Goal: Information Seeking & Learning: Learn about a topic

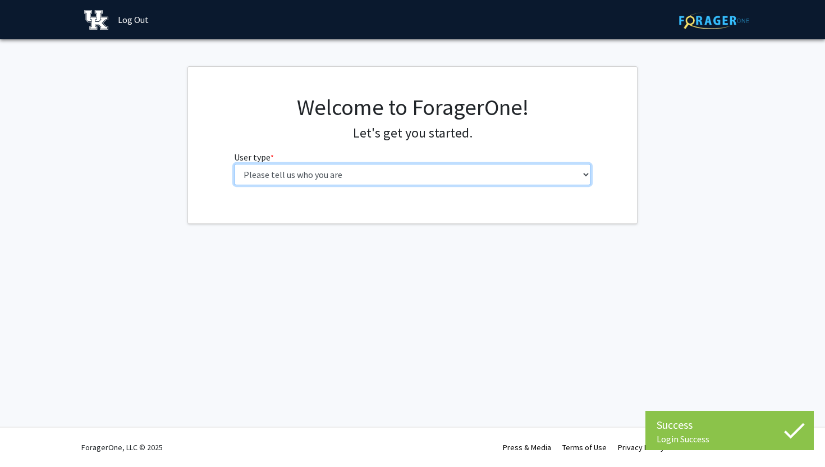
click at [581, 174] on select "Please tell us who you are Undergraduate Student Master's Student Doctoral Cand…" at bounding box center [413, 174] width 358 height 21
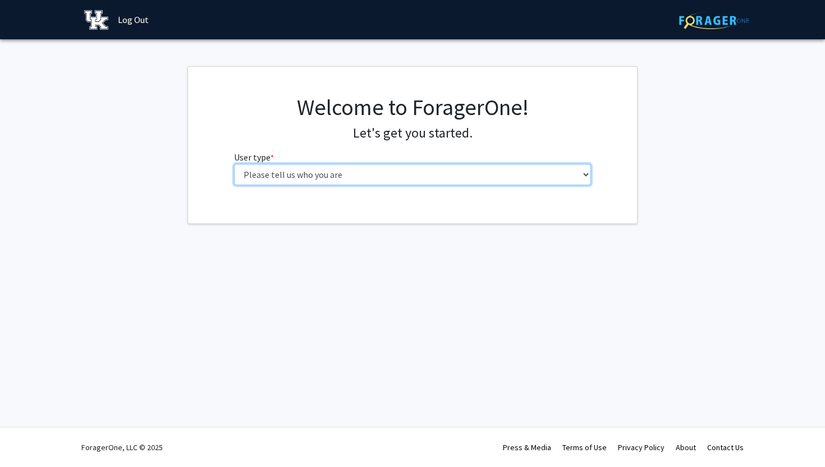
select select "1: undergrad"
click at [234, 164] on select "Please tell us who you are Undergraduate Student Master's Student Doctoral Cand…" at bounding box center [413, 174] width 358 height 21
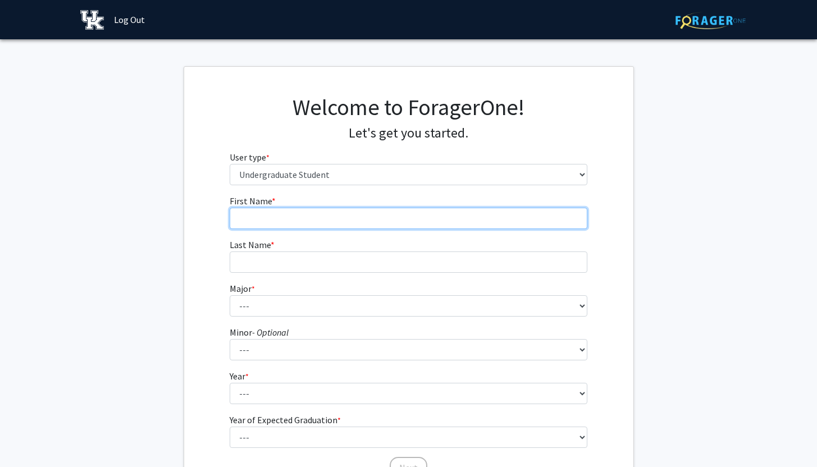
click at [476, 216] on input "First Name * required" at bounding box center [409, 218] width 358 height 21
type input "Katelyn"
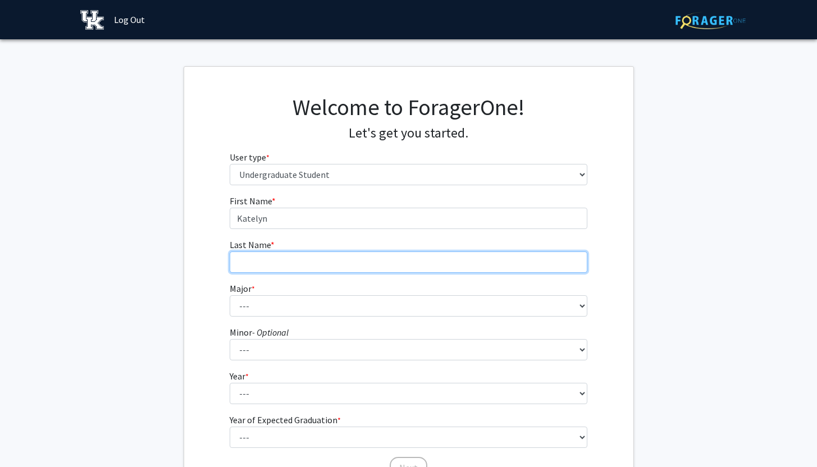
click at [462, 262] on input "Last Name * required" at bounding box center [409, 262] width 358 height 21
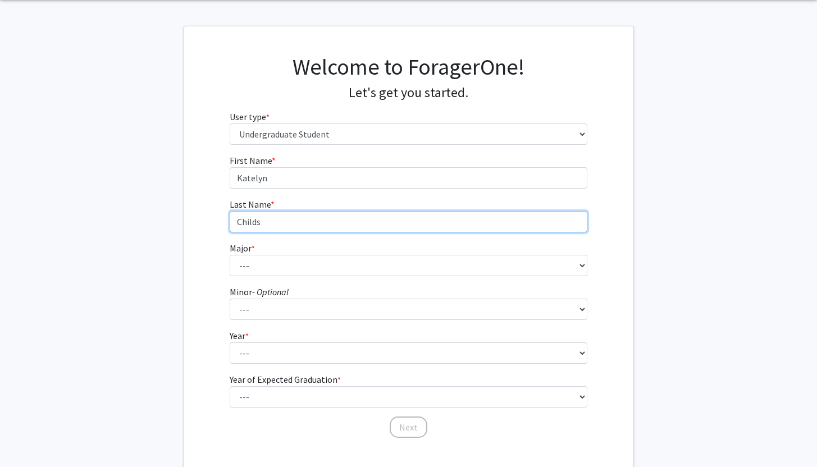
scroll to position [50, 0]
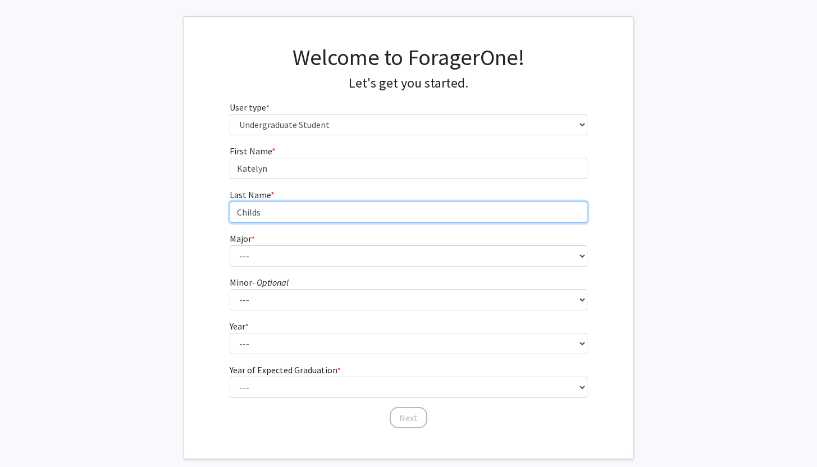
type input "Childs"
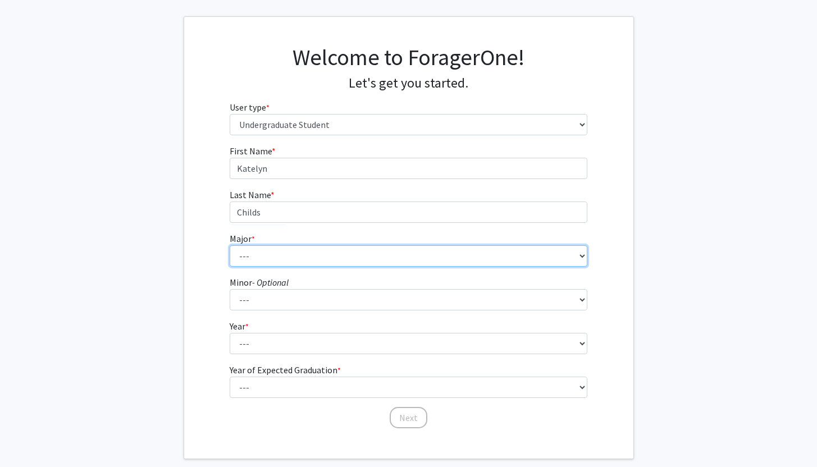
click at [463, 255] on select "--- Accounting Aerospace Engineering African American & Africana Studies Agricu…" at bounding box center [409, 255] width 358 height 21
select select "104: 941"
click at [230, 245] on select "--- Accounting Aerospace Engineering African American & Africana Studies Agricu…" at bounding box center [409, 255] width 358 height 21
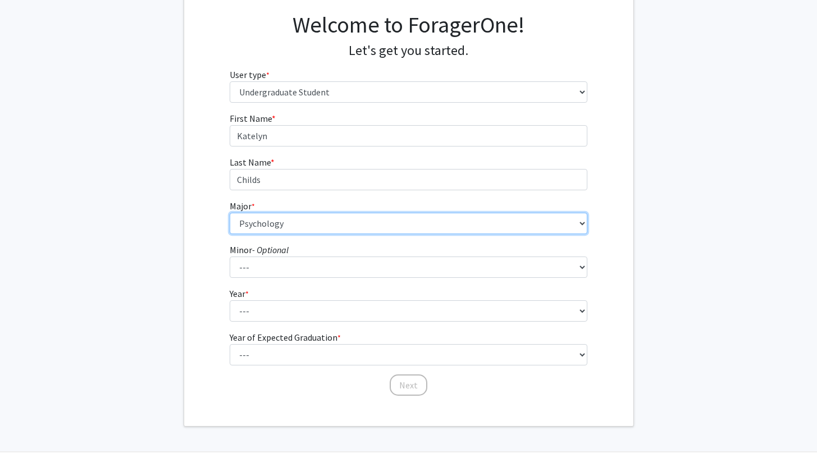
scroll to position [93, 0]
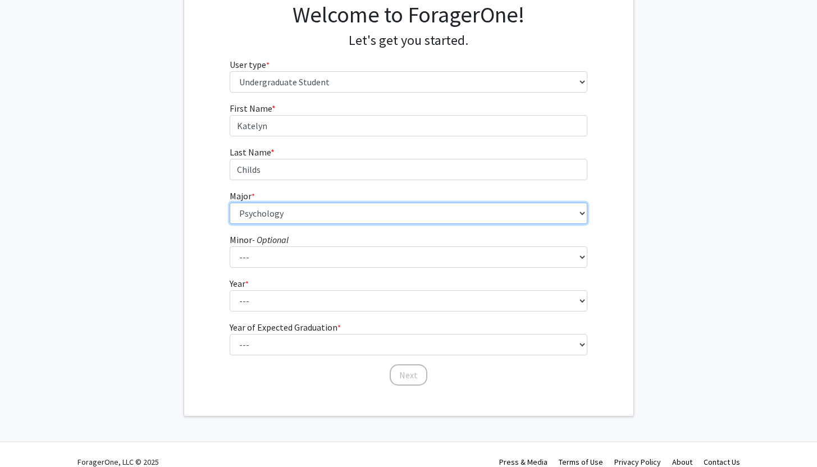
click at [451, 210] on select "--- Accounting Aerospace Engineering African American & Africana Studies Agricu…" at bounding box center [409, 213] width 358 height 21
click at [230, 203] on select "--- Accounting Aerospace Engineering African American & Africana Studies Agricu…" at bounding box center [409, 213] width 358 height 21
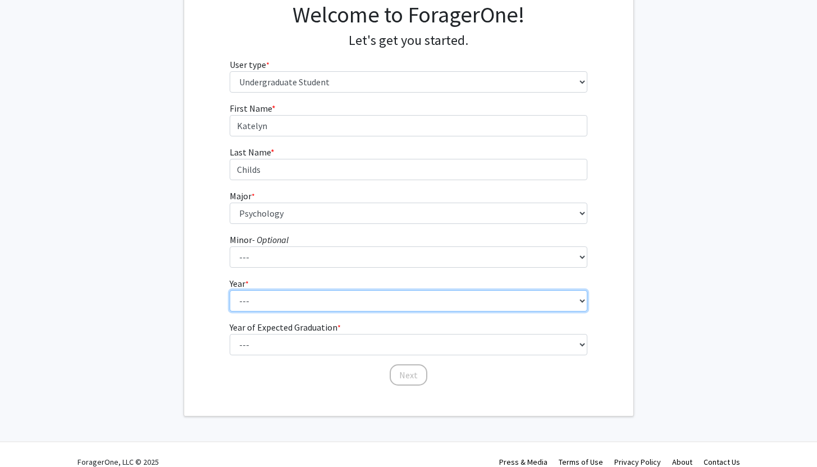
click at [387, 298] on select "--- First-year Sophomore Junior Senior Postbaccalaureate Certificate" at bounding box center [409, 300] width 358 height 21
select select "2: sophomore"
click at [230, 290] on select "--- First-year Sophomore Junior Senior Postbaccalaureate Certificate" at bounding box center [409, 300] width 358 height 21
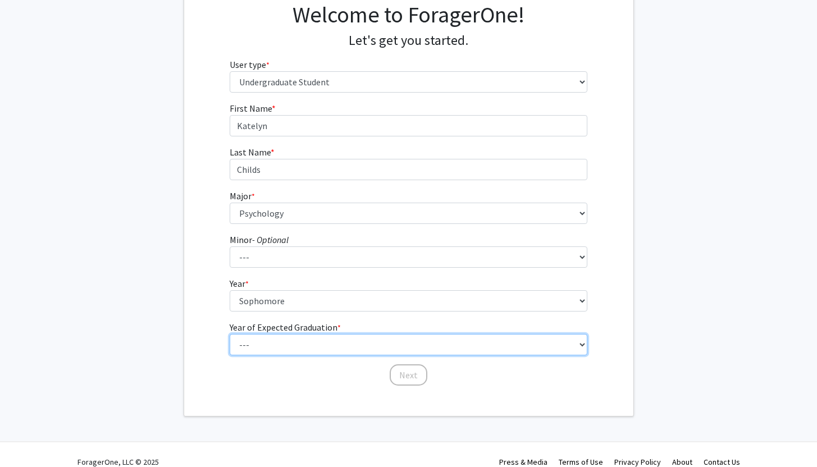
click at [389, 341] on select "--- 2025 2026 2027 2028 2029 2030 2031 2032 2033 2034" at bounding box center [409, 344] width 358 height 21
select select "4: 2028"
click at [230, 334] on select "--- 2025 2026 2027 2028 2029 2030 2031 2032 2033 2034" at bounding box center [409, 344] width 358 height 21
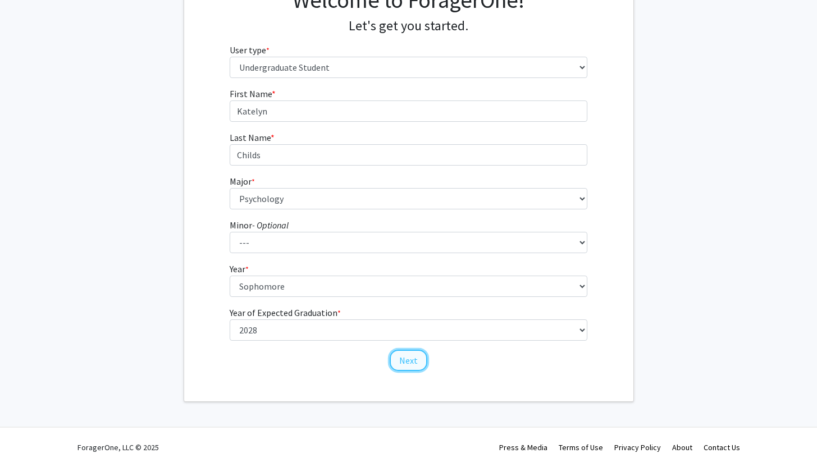
click at [418, 356] on button "Next" at bounding box center [409, 360] width 38 height 21
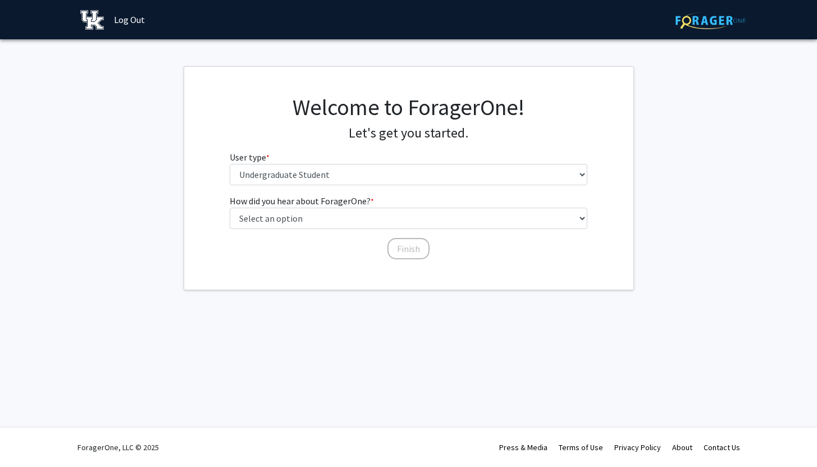
scroll to position [0, 0]
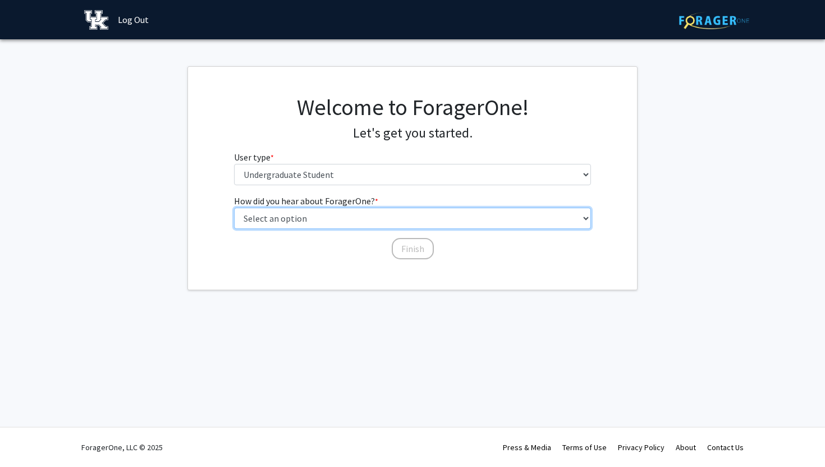
click at [422, 225] on select "Select an option Peer/student recommendation Faculty/staff recommendation Unive…" at bounding box center [413, 218] width 358 height 21
select select "2: faculty_recommendation"
click at [234, 208] on select "Select an option Peer/student recommendation Faculty/staff recommendation Unive…" at bounding box center [413, 218] width 358 height 21
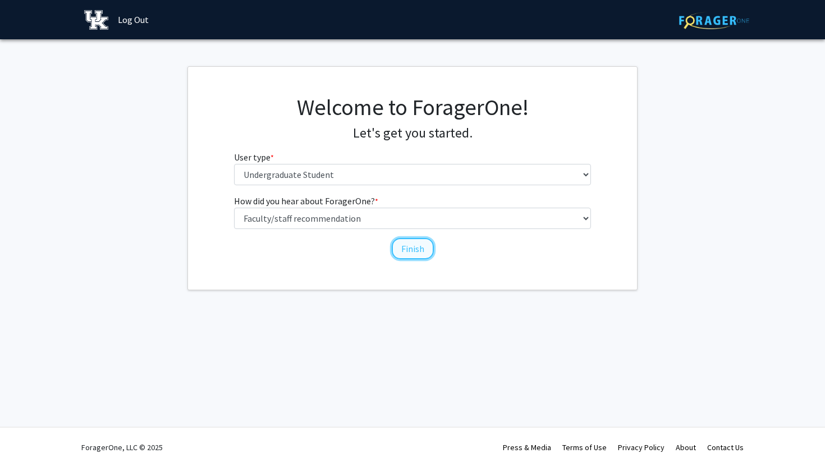
click at [412, 249] on button "Finish" at bounding box center [413, 248] width 42 height 21
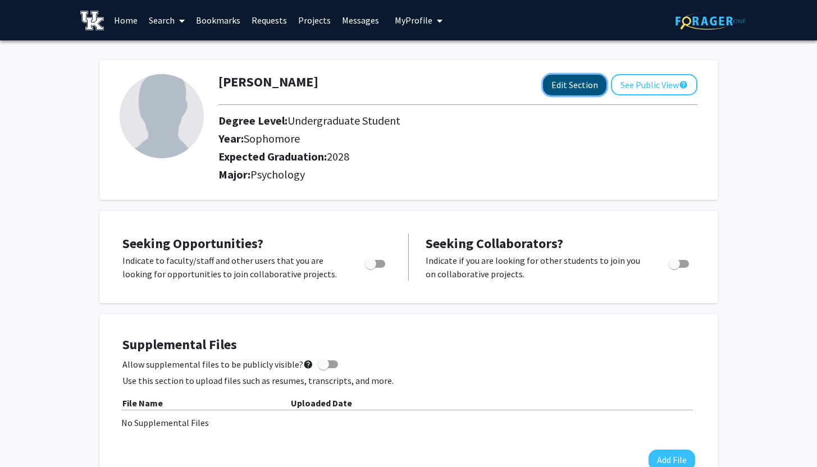
click at [573, 79] on button "Edit Section" at bounding box center [574, 85] width 63 height 21
select select "sophomore"
select select "2028"
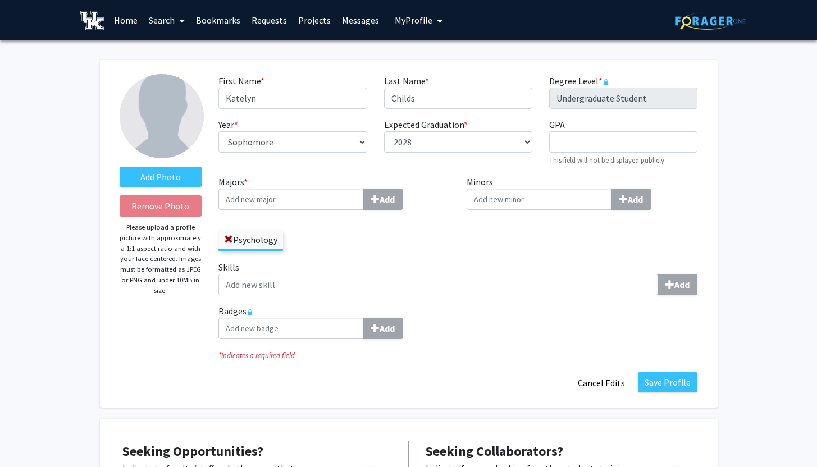
click at [328, 208] on input "Majors * Add" at bounding box center [290, 199] width 145 height 21
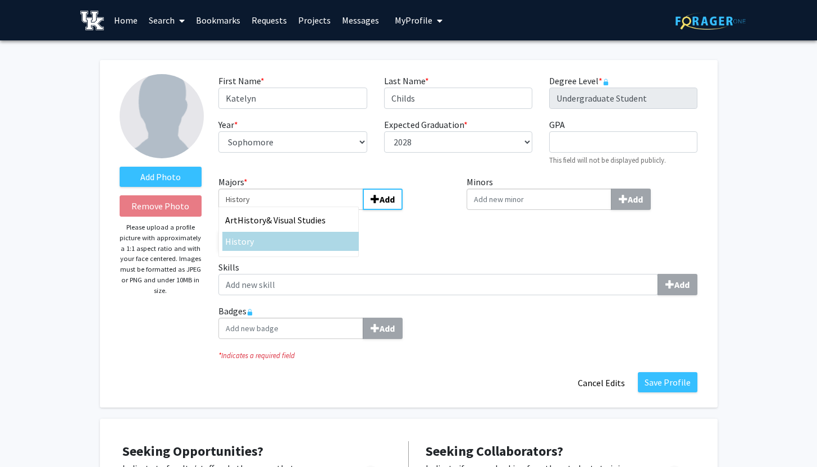
type input "History"
click at [309, 243] on div "History" at bounding box center [290, 241] width 131 height 13
click at [309, 210] on input "History" at bounding box center [290, 199] width 145 height 21
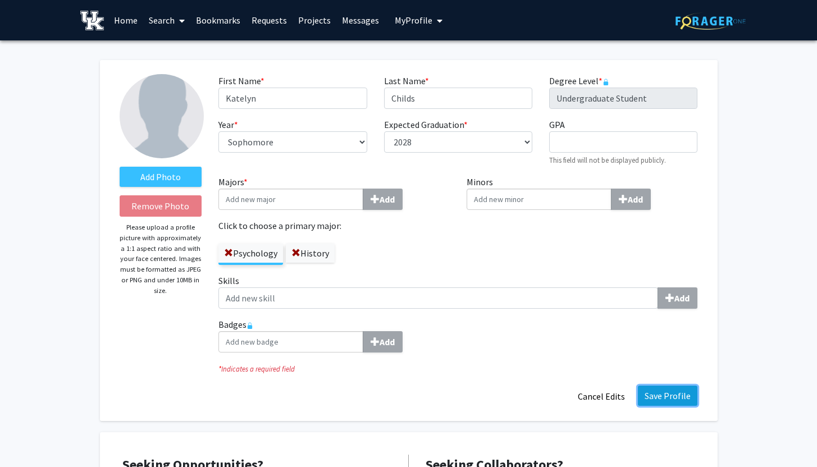
click at [660, 394] on button "Save Profile" at bounding box center [668, 396] width 60 height 20
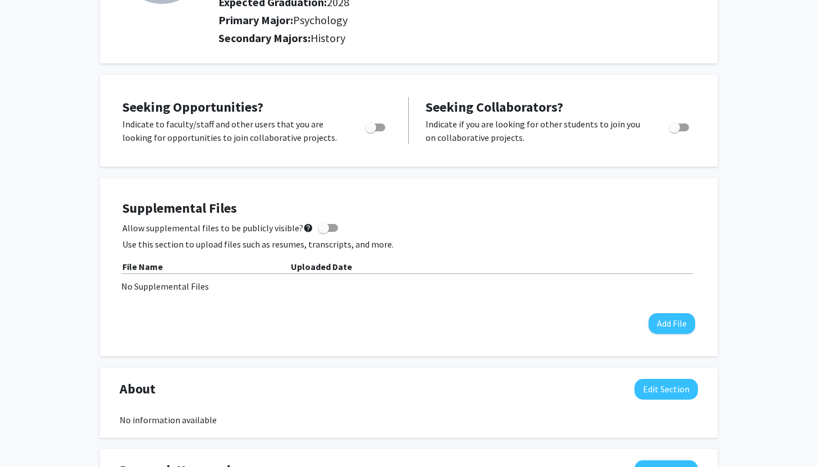
scroll to position [153, 0]
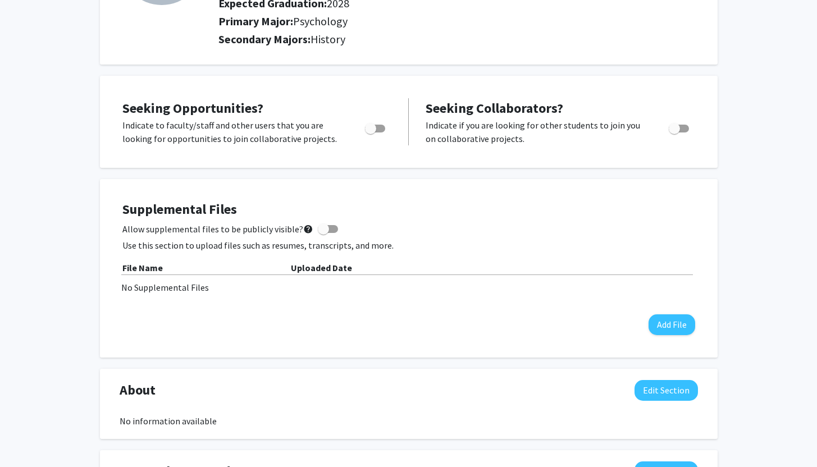
click at [378, 130] on span "Toggle" at bounding box center [375, 129] width 20 height 8
click at [371, 133] on input "Are you actively seeking opportunities?" at bounding box center [370, 133] width 1 height 1
click at [377, 127] on span "Toggle" at bounding box center [379, 128] width 11 height 11
click at [371, 133] on input "Are you actively seeking opportunities?" at bounding box center [370, 133] width 1 height 1
checkbox input "false"
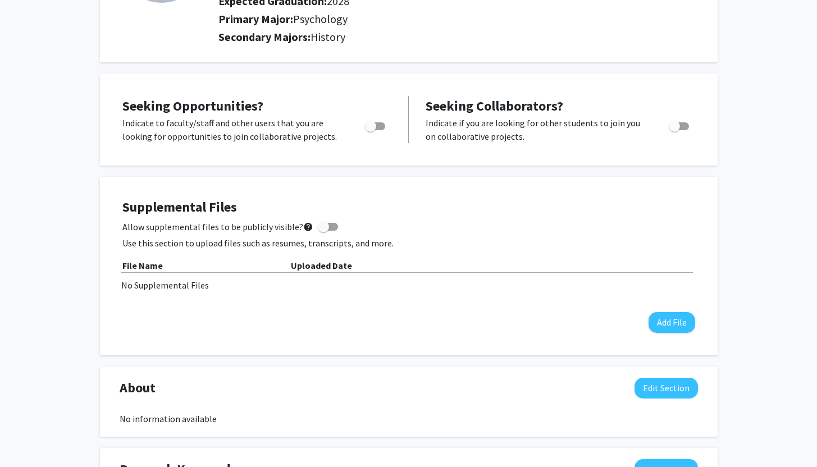
scroll to position [0, 0]
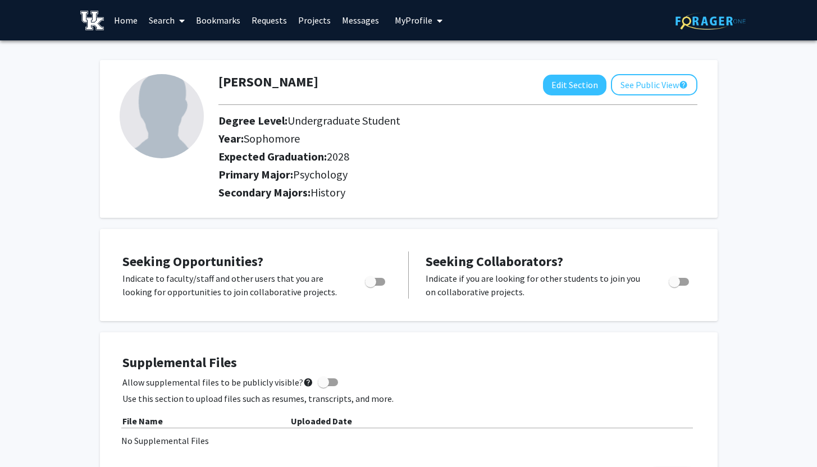
click at [133, 19] on link "Home" at bounding box center [125, 20] width 35 height 39
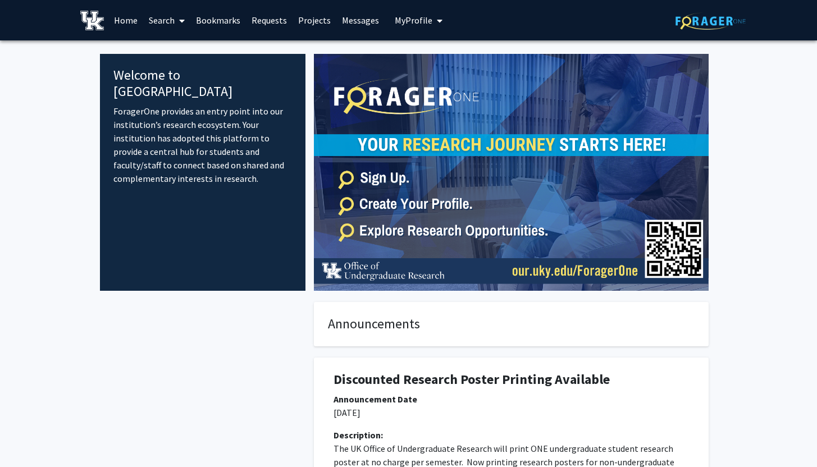
click at [359, 17] on link "Messages" at bounding box center [360, 20] width 48 height 39
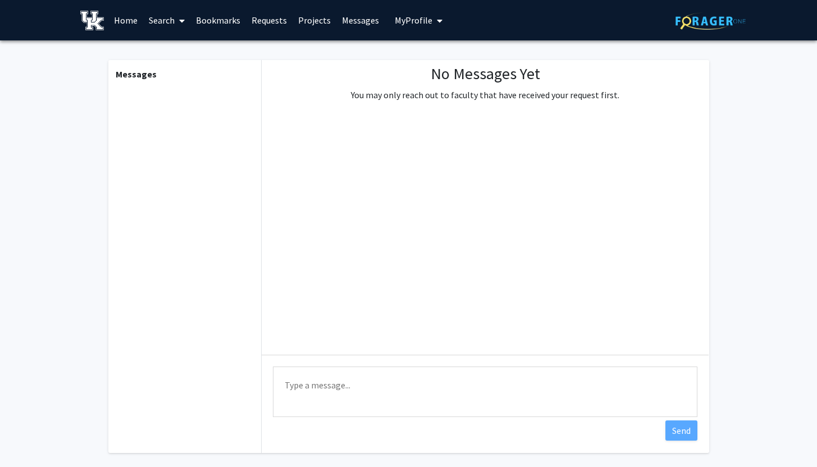
click at [317, 22] on link "Projects" at bounding box center [315, 20] width 44 height 39
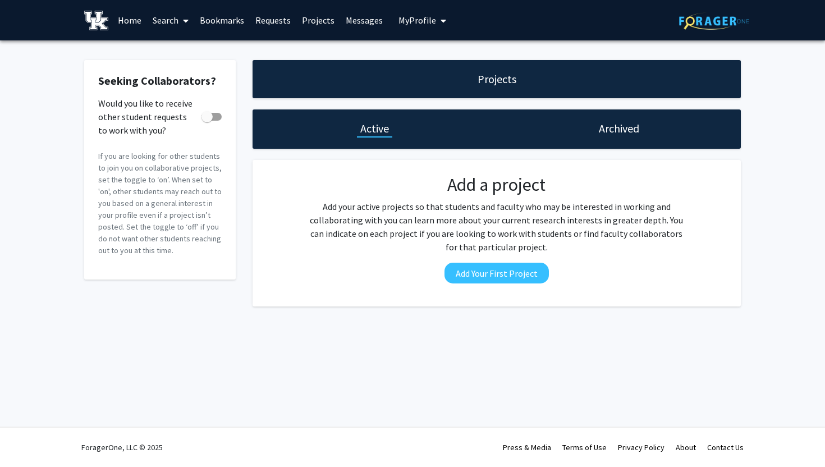
click at [272, 21] on link "Requests" at bounding box center [273, 20] width 47 height 39
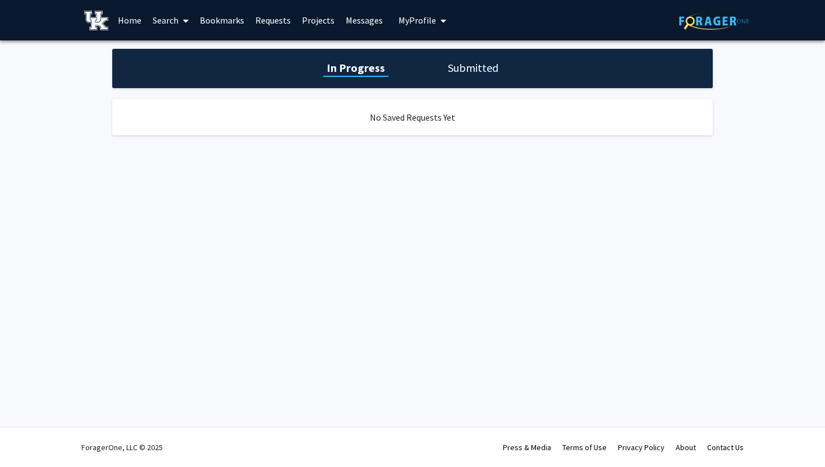
click at [228, 19] on link "Bookmarks" at bounding box center [222, 20] width 56 height 39
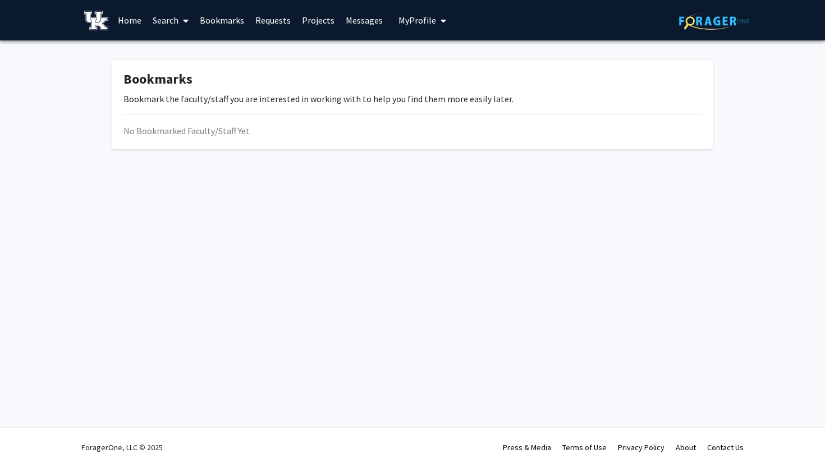
click at [181, 20] on span at bounding box center [184, 20] width 10 height 39
click at [187, 50] on span "Faculty/Staff" at bounding box center [188, 51] width 83 height 22
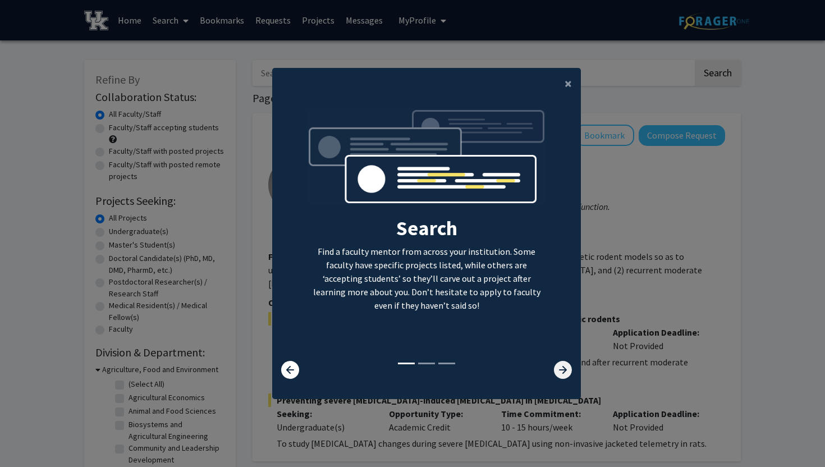
click at [559, 369] on icon at bounding box center [563, 370] width 18 height 18
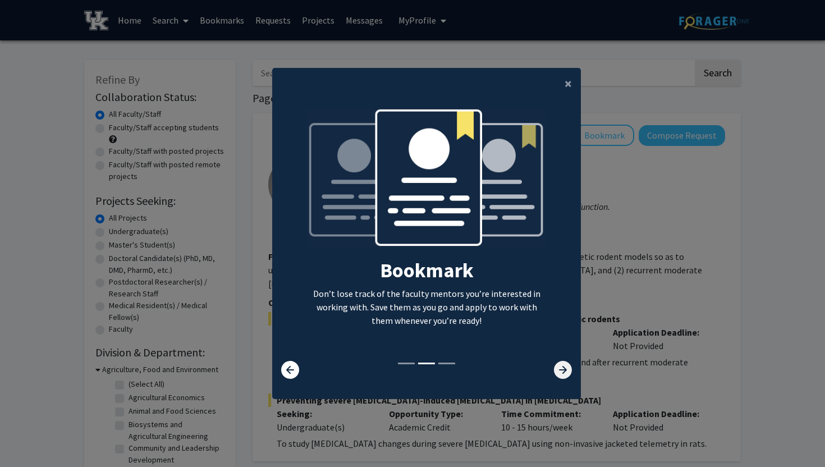
click at [559, 369] on icon at bounding box center [563, 370] width 18 height 18
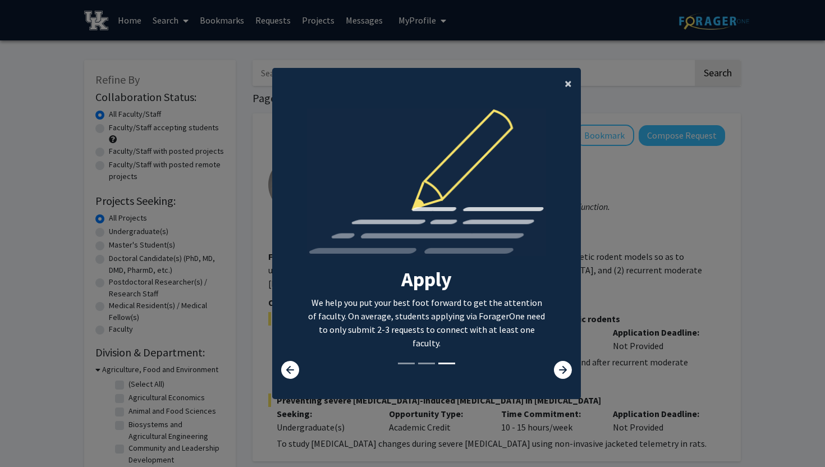
click at [568, 82] on button "×" at bounding box center [568, 83] width 25 height 31
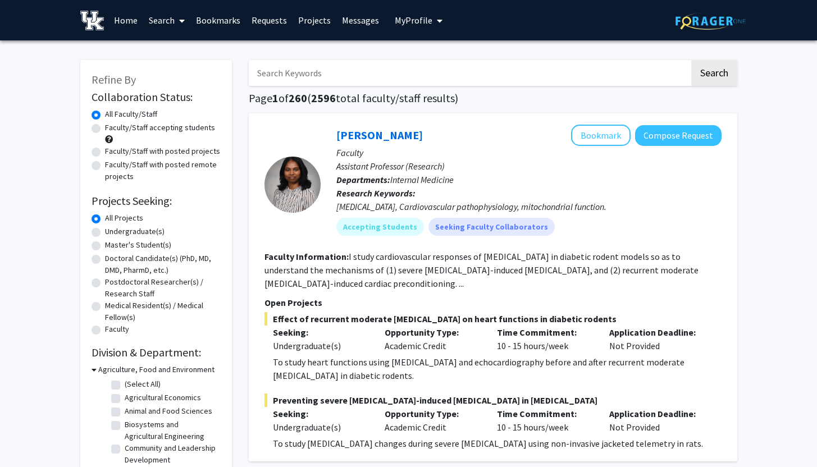
click at [105, 232] on label "Undergraduate(s)" at bounding box center [135, 232] width 60 height 12
click at [105, 232] on input "Undergraduate(s)" at bounding box center [108, 229] width 7 height 7
radio input "true"
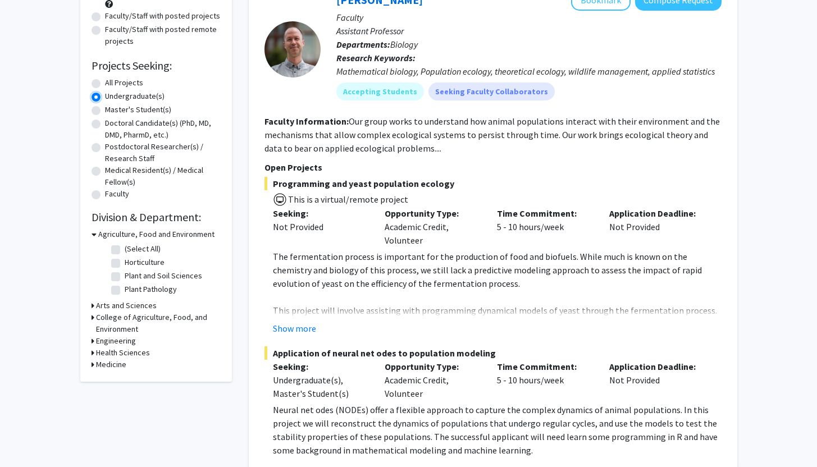
scroll to position [136, 0]
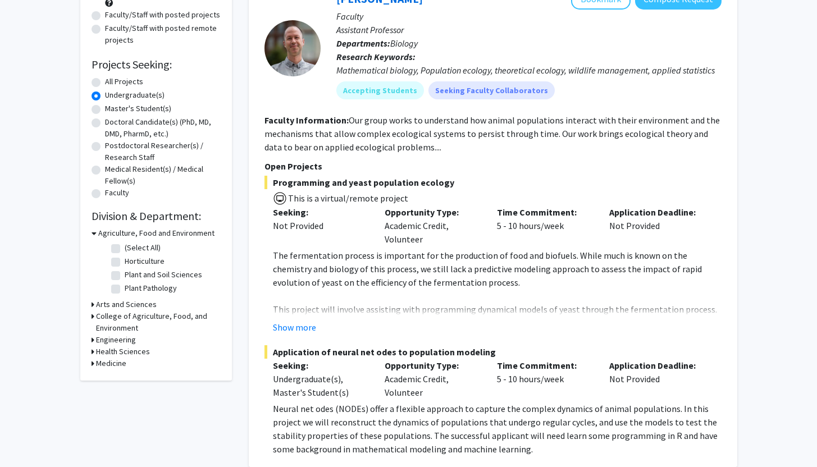
click at [150, 231] on h3 "Agriculture, Food and Environment" at bounding box center [156, 233] width 116 height 12
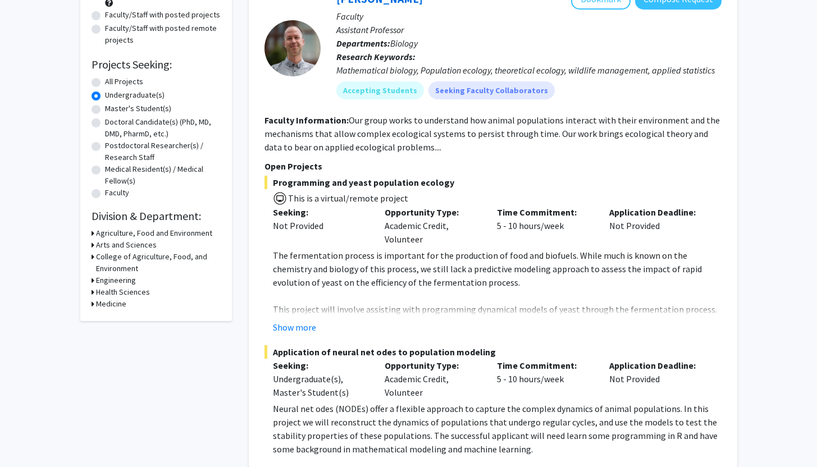
click at [150, 231] on h3 "Agriculture, Food and Environment" at bounding box center [154, 233] width 116 height 12
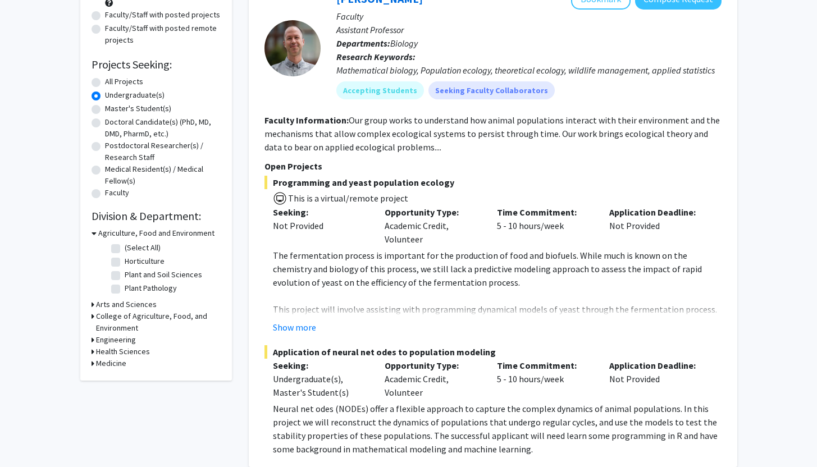
click at [150, 231] on h3 "Agriculture, Food and Environment" at bounding box center [156, 233] width 116 height 12
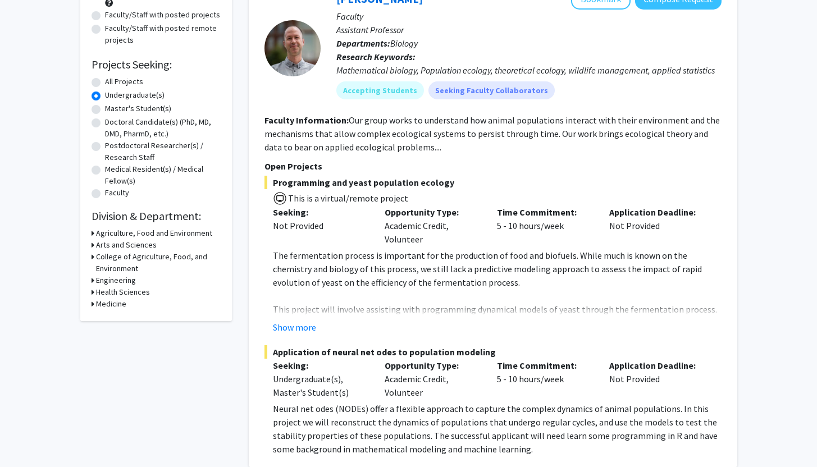
click at [139, 247] on h3 "Arts and Sciences" at bounding box center [126, 245] width 61 height 12
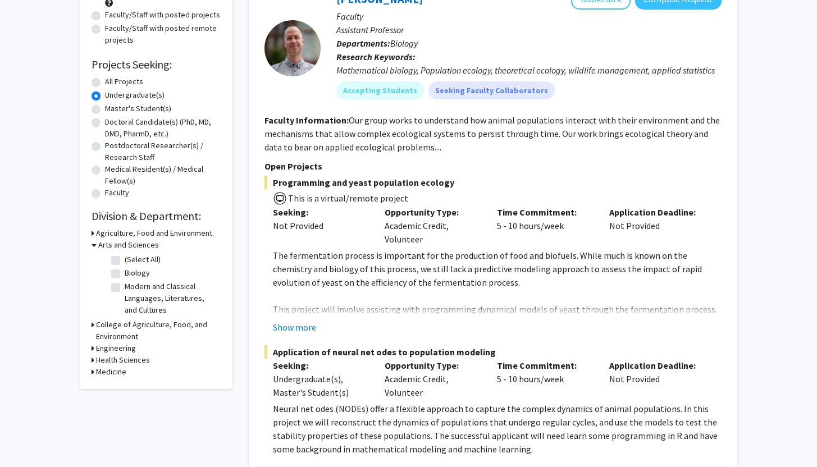
click at [130, 359] on h3 "Health Sciences" at bounding box center [123, 360] width 54 height 12
click at [124, 391] on h3 "Medicine" at bounding box center [111, 391] width 30 height 12
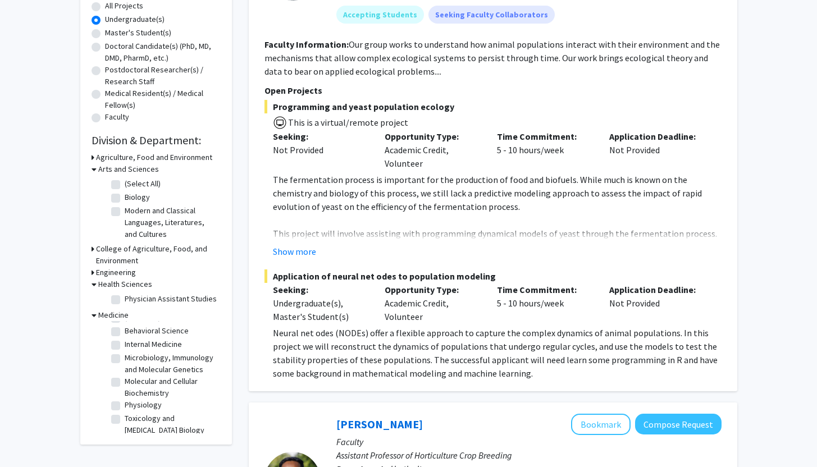
scroll to position [0, 0]
click at [120, 314] on h3 "Medicine" at bounding box center [113, 315] width 30 height 12
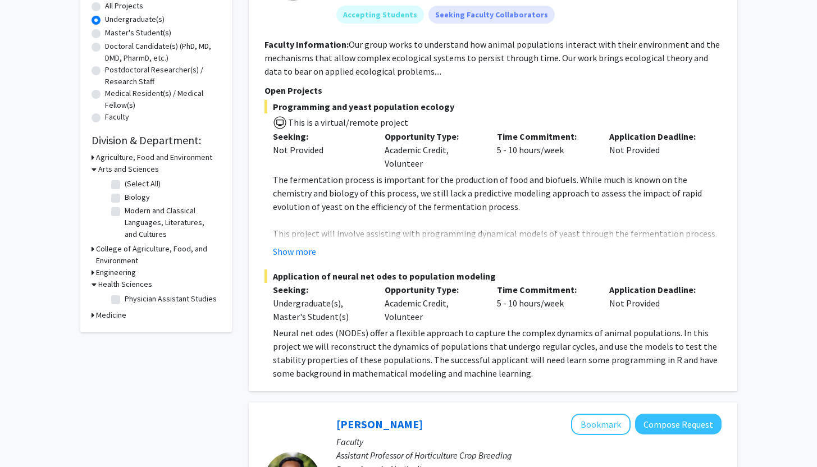
click at [129, 280] on h3 "Health Sciences" at bounding box center [125, 285] width 54 height 12
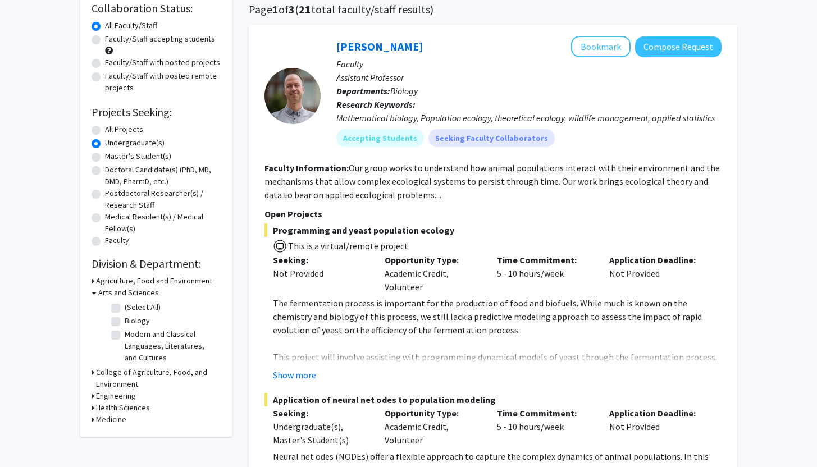
scroll to position [126, 0]
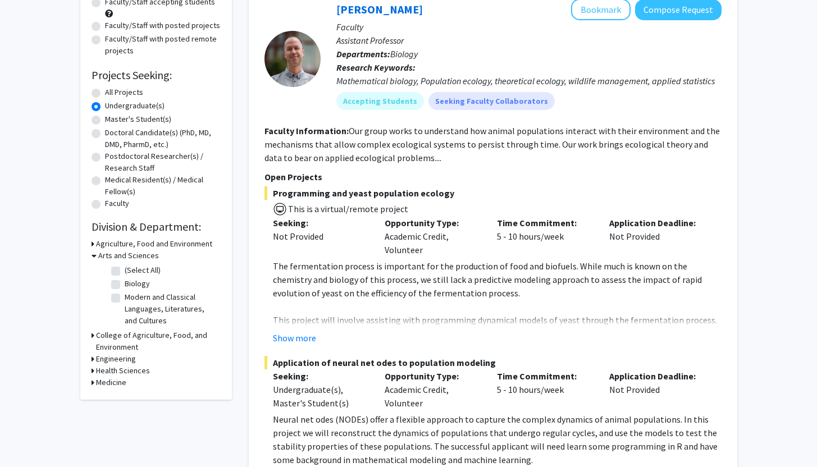
click at [114, 368] on h3 "Health Sciences" at bounding box center [123, 371] width 54 height 12
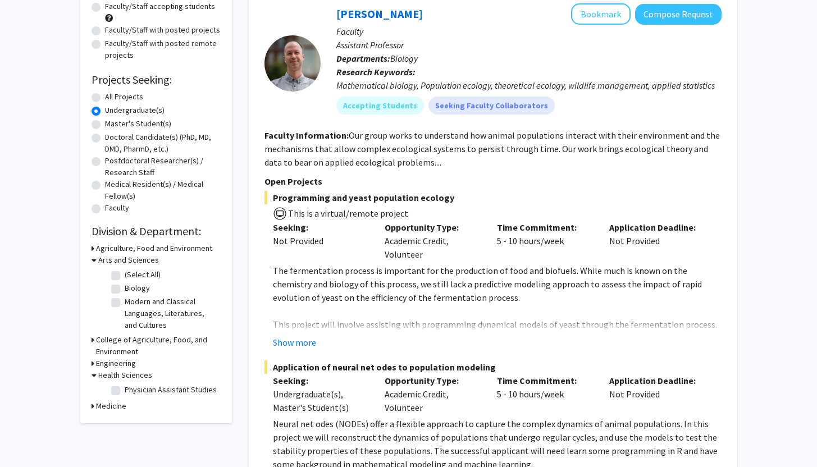
scroll to position [120, 0]
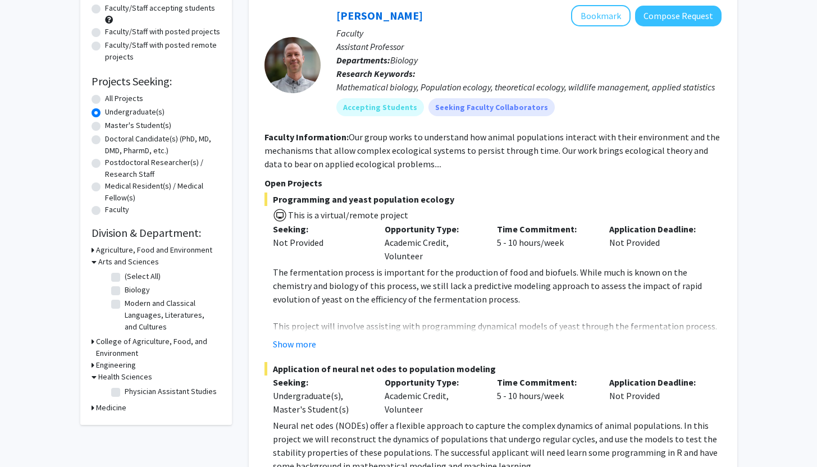
click at [105, 98] on label "All Projects" at bounding box center [124, 99] width 38 height 12
click at [105, 98] on input "All Projects" at bounding box center [108, 96] width 7 height 7
radio input "true"
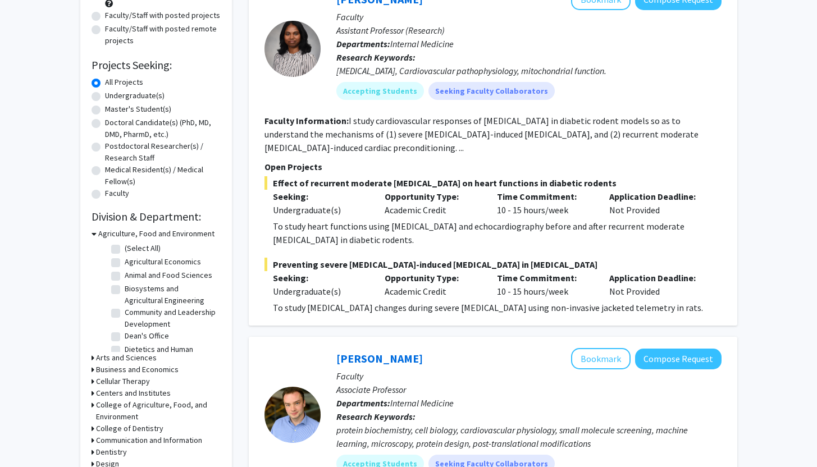
click at [162, 236] on h3 "Agriculture, Food and Environment" at bounding box center [156, 234] width 116 height 12
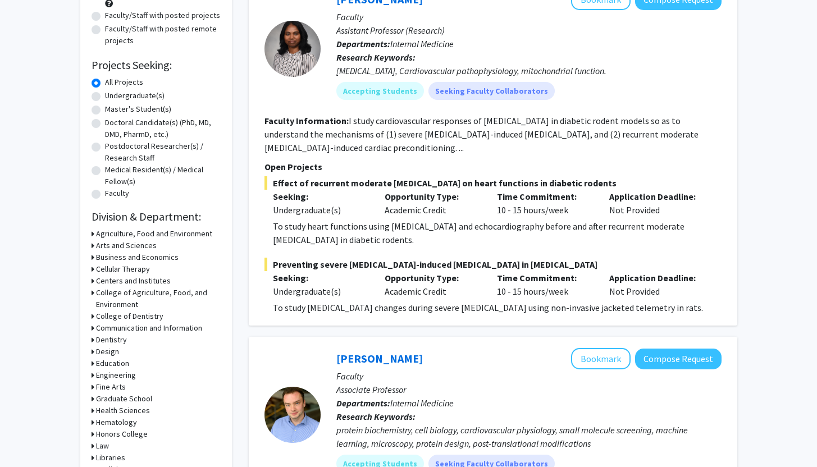
click at [140, 248] on h3 "Arts and Sciences" at bounding box center [126, 246] width 61 height 12
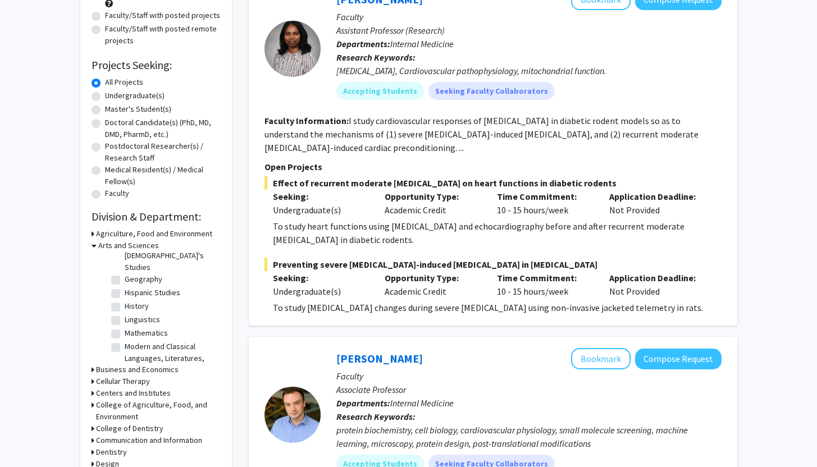
scroll to position [108, 0]
click at [125, 299] on label "History" at bounding box center [137, 305] width 24 height 12
click at [125, 299] on input "History" at bounding box center [128, 302] width 7 height 7
checkbox input "true"
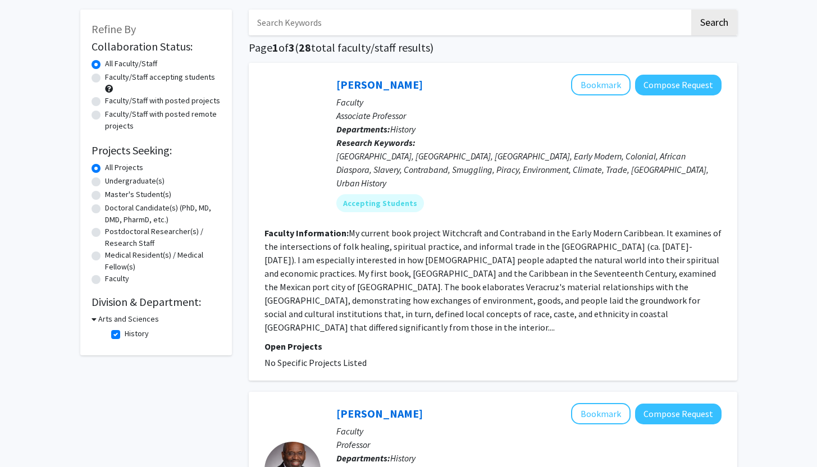
scroll to position [51, 0]
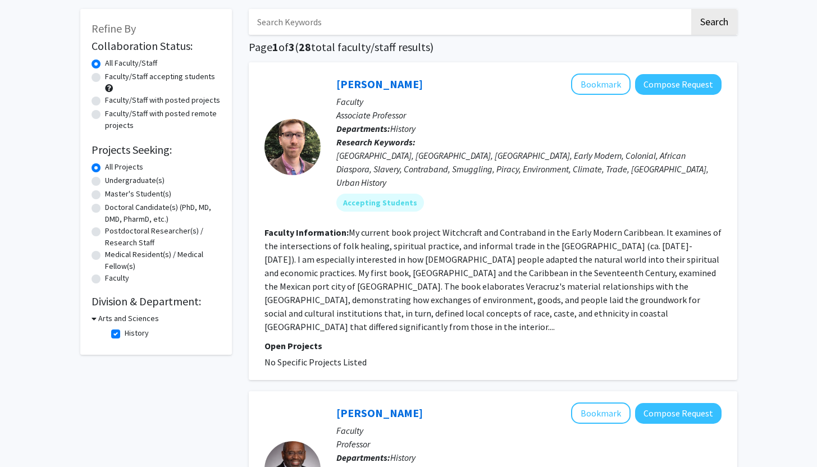
click at [149, 317] on h3 "Arts and Sciences" at bounding box center [128, 319] width 61 height 12
click at [149, 317] on h3 "Arts and Sciences" at bounding box center [126, 319] width 61 height 12
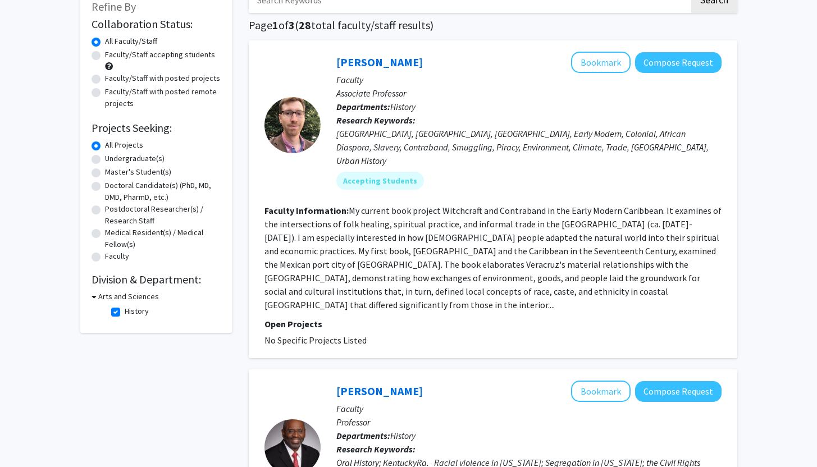
scroll to position [0, 0]
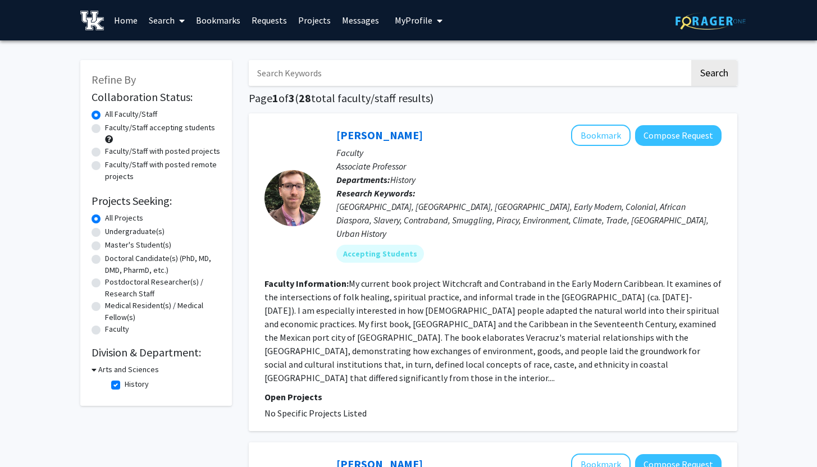
click at [125, 385] on label "History" at bounding box center [137, 384] width 24 height 12
click at [125, 385] on input "History" at bounding box center [128, 381] width 7 height 7
checkbox input "false"
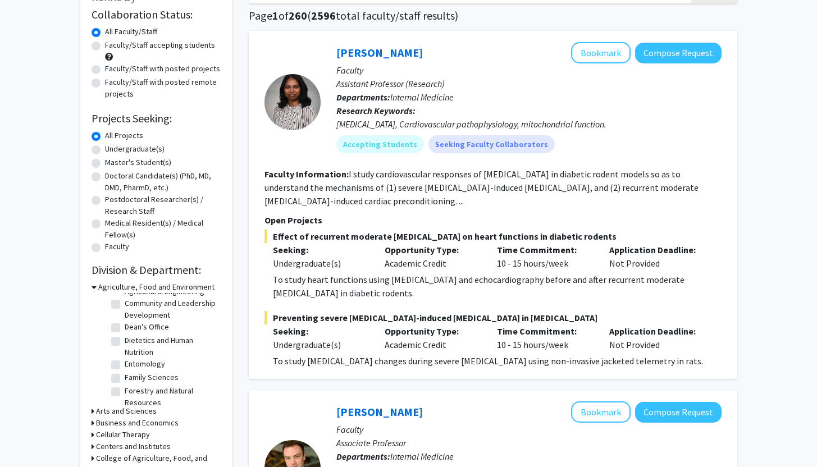
scroll to position [123, 0]
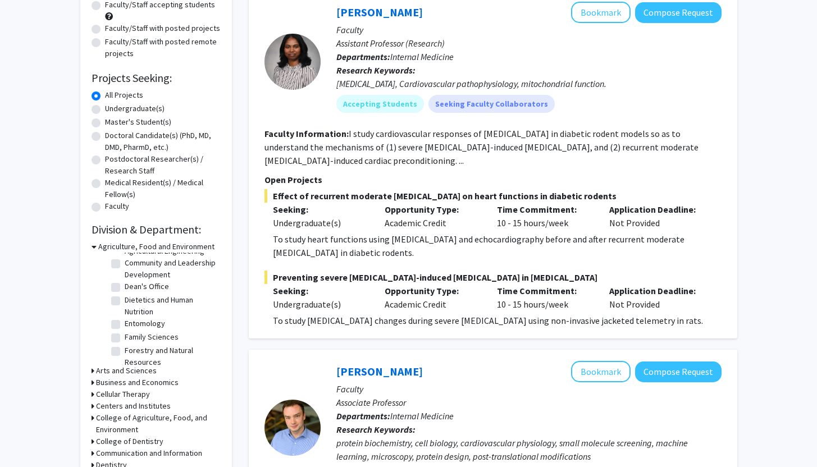
click at [125, 367] on h3 "Arts and Sciences" at bounding box center [126, 371] width 61 height 12
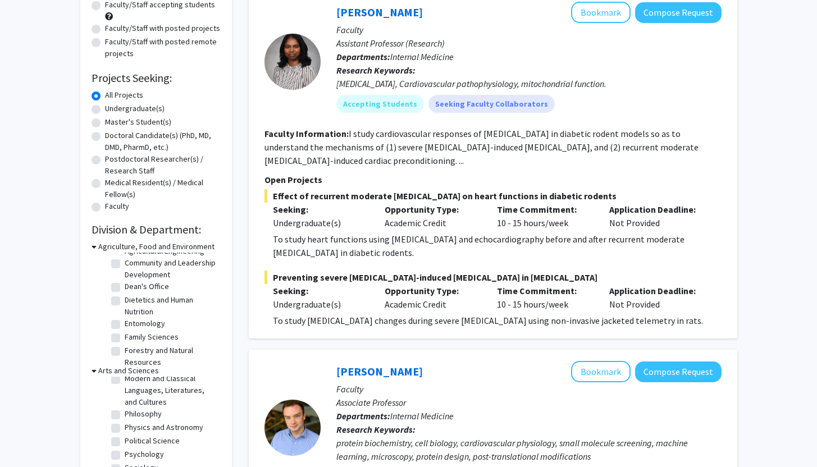
scroll to position [215, 0]
click at [125, 434] on label "Psychology" at bounding box center [144, 440] width 39 height 12
click at [125, 434] on input "Psychology" at bounding box center [128, 437] width 7 height 7
checkbox input "true"
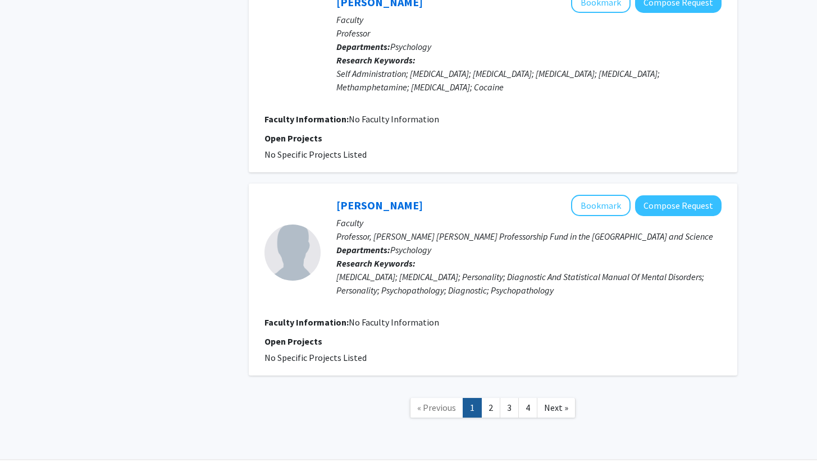
scroll to position [2362, 0]
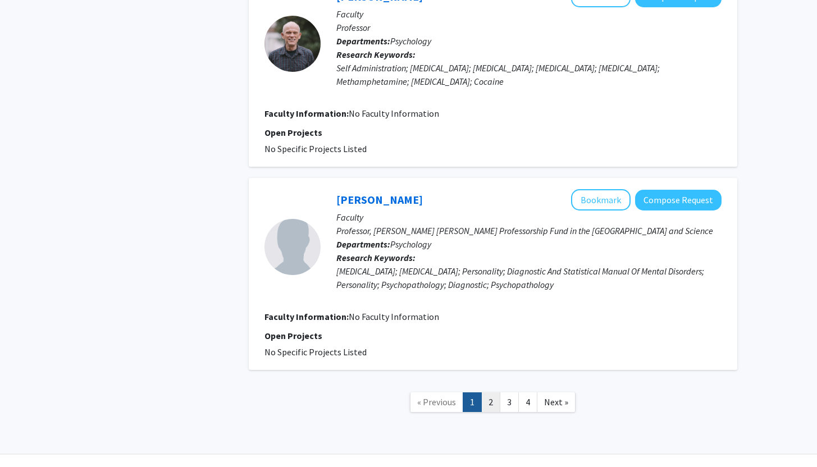
click at [490, 392] on link "2" at bounding box center [490, 402] width 19 height 20
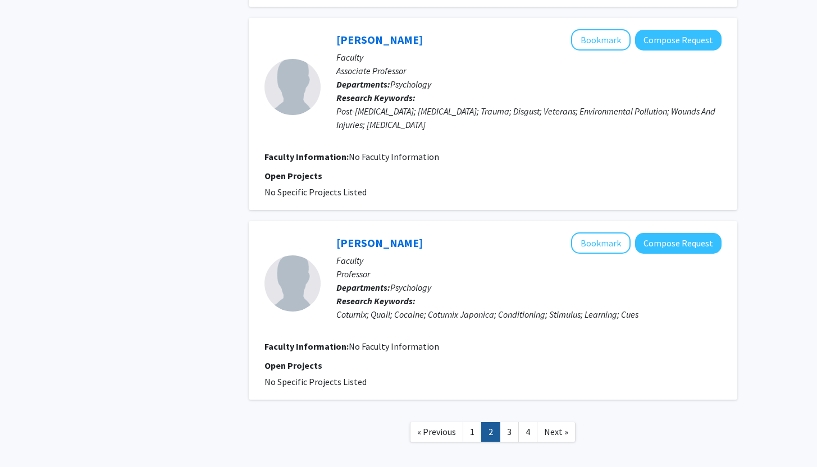
scroll to position [1696, 0]
